Goal: Task Accomplishment & Management: Complete application form

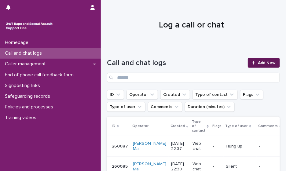
click at [255, 59] on link "Add New" at bounding box center [264, 63] width 32 height 10
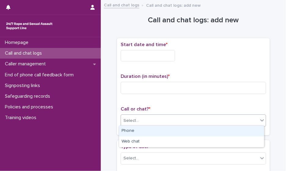
click at [200, 119] on div "Select..." at bounding box center [189, 121] width 137 height 10
click at [185, 129] on div "Phone" at bounding box center [191, 131] width 145 height 11
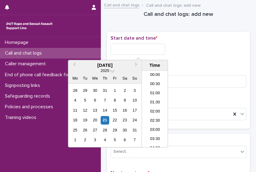
click at [143, 53] on input "text" at bounding box center [138, 49] width 54 height 11
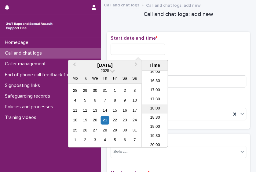
click at [159, 111] on li "18:00" at bounding box center [155, 108] width 26 height 9
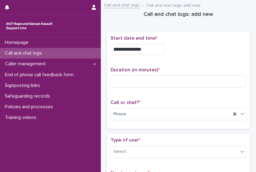
click at [149, 50] on input "**********" at bounding box center [138, 49] width 54 height 11
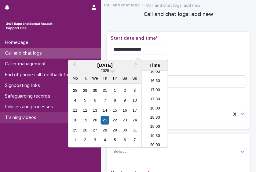
type input "**********"
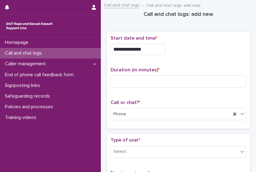
click at [192, 71] on p "Duration (in minutes) *" at bounding box center [179, 70] width 136 height 6
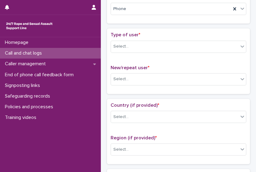
scroll to position [115, 0]
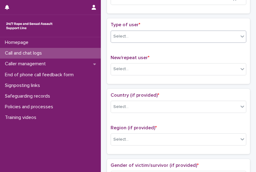
click at [216, 36] on div "Select..." at bounding box center [174, 36] width 127 height 10
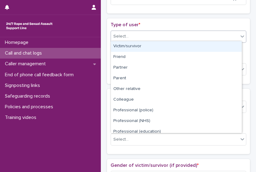
click at [205, 46] on div "Victim/survivor" at bounding box center [176, 46] width 131 height 11
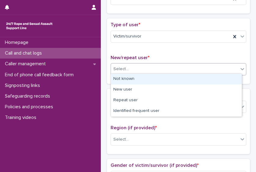
click at [164, 65] on div "Select..." at bounding box center [174, 69] width 127 height 10
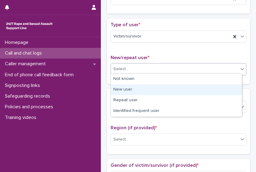
click at [154, 90] on div "New user" at bounding box center [176, 90] width 131 height 11
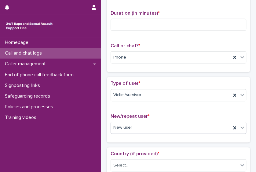
scroll to position [0, 0]
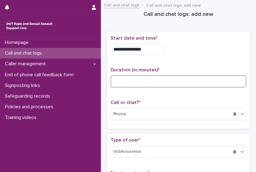
click at [140, 83] on input at bounding box center [179, 81] width 136 height 12
type input "*"
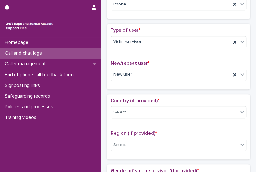
scroll to position [112, 0]
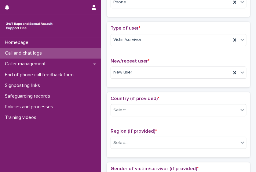
click at [189, 101] on div "Country (if provided) * Select..." at bounding box center [179, 108] width 136 height 25
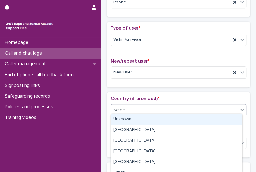
click at [190, 107] on div "Select..." at bounding box center [174, 110] width 127 height 10
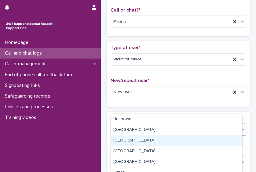
scroll to position [89, 0]
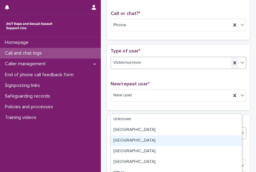
click at [233, 61] on icon at bounding box center [234, 62] width 3 height 3
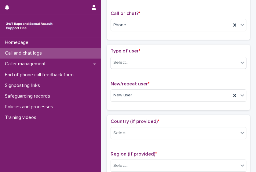
click at [231, 61] on div "Select..." at bounding box center [174, 63] width 127 height 10
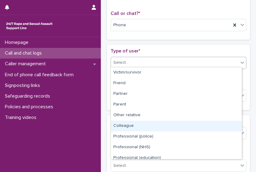
scroll to position [68, 0]
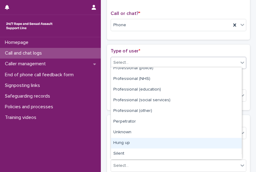
click at [224, 146] on div "Hung up" at bounding box center [176, 143] width 131 height 11
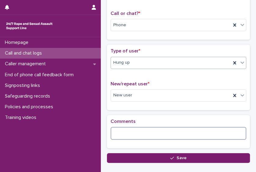
click at [228, 134] on textarea at bounding box center [179, 133] width 136 height 13
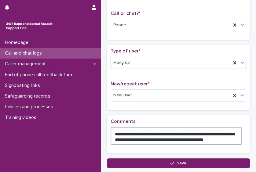
type textarea "**********"
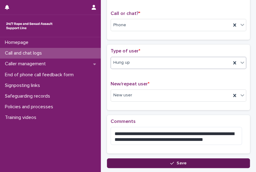
click at [157, 162] on button "Save" at bounding box center [178, 164] width 143 height 10
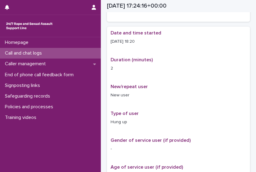
scroll to position [93, 0]
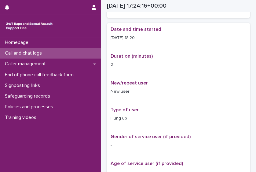
click at [68, 52] on div "Call and chat logs" at bounding box center [50, 53] width 101 height 11
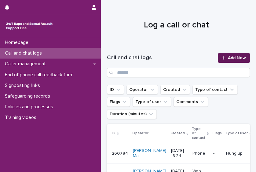
click at [228, 56] on span "Add New" at bounding box center [237, 58] width 18 height 4
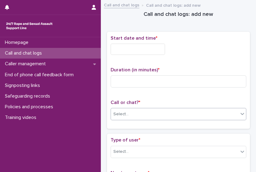
click at [151, 116] on div "Select..." at bounding box center [174, 114] width 127 height 10
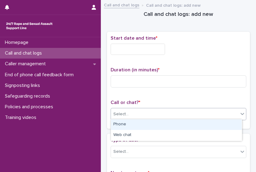
click at [145, 124] on div "Phone" at bounding box center [176, 124] width 131 height 11
